Goal: Information Seeking & Learning: Learn about a topic

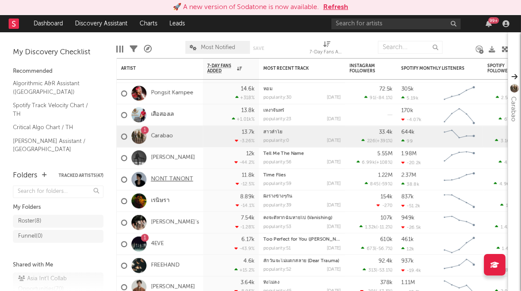
click at [163, 177] on link "NONT TANONT" at bounding box center [172, 179] width 42 height 7
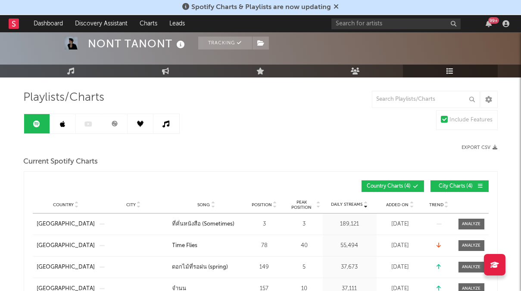
scroll to position [40, 0]
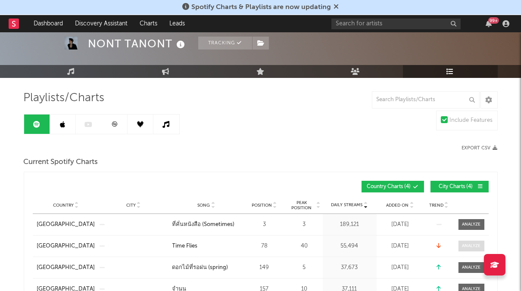
click at [472, 245] on div at bounding box center [471, 246] width 19 height 6
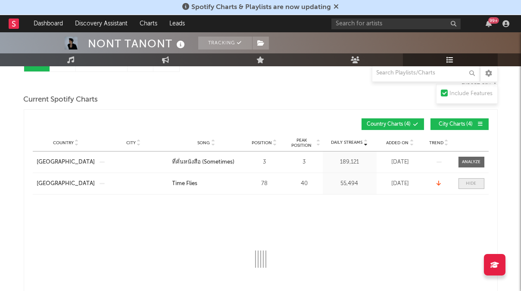
scroll to position [145, 0]
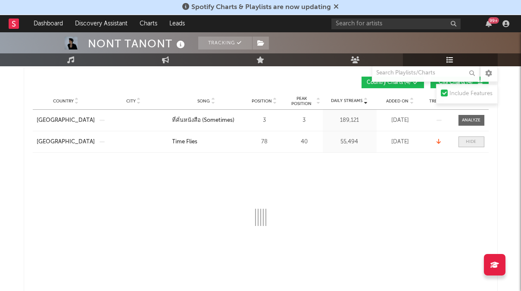
select select "1w"
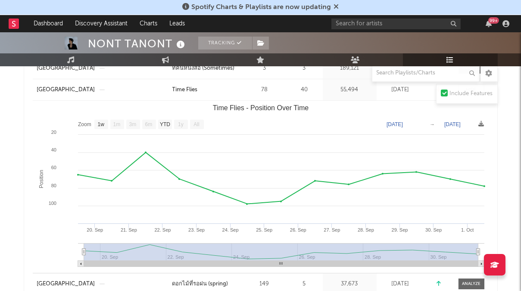
scroll to position [0, 0]
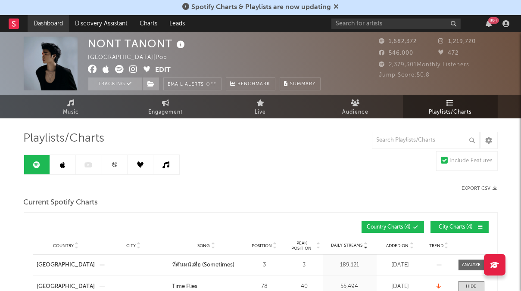
click at [54, 28] on link "Dashboard" at bounding box center [48, 23] width 41 height 17
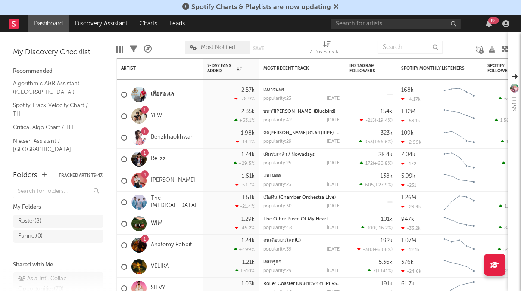
click at [334, 1] on div "Spotify Charts & Playlists are now updating" at bounding box center [260, 7] width 521 height 15
click at [334, 3] on icon at bounding box center [335, 6] width 5 height 7
